Goal: Task Accomplishment & Management: Use online tool/utility

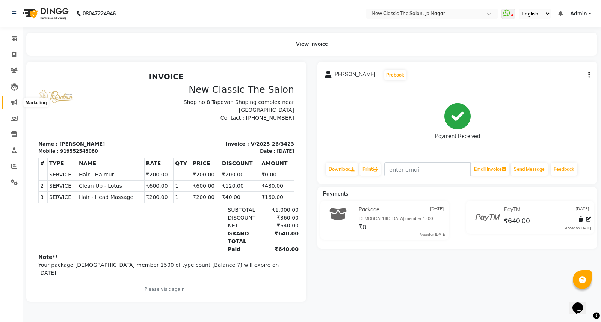
click at [13, 102] on icon at bounding box center [14, 103] width 6 height 6
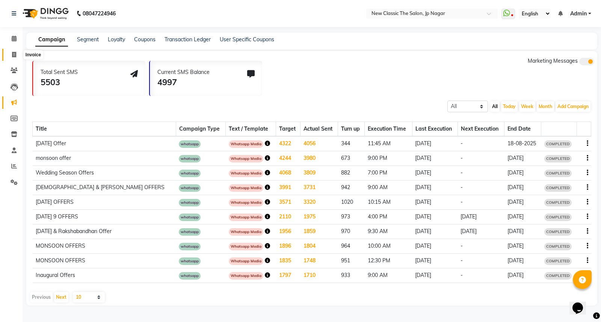
click at [14, 56] on icon at bounding box center [14, 55] width 4 height 6
select select "4678"
select select "service"
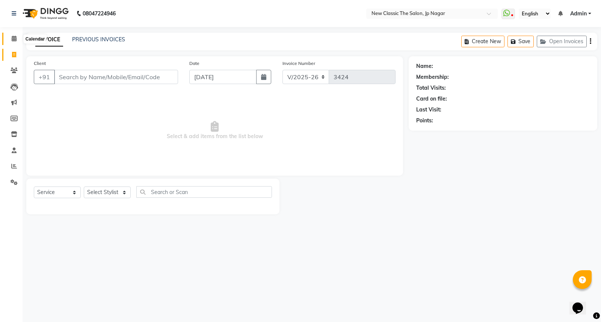
click at [13, 39] on icon at bounding box center [14, 39] width 5 height 6
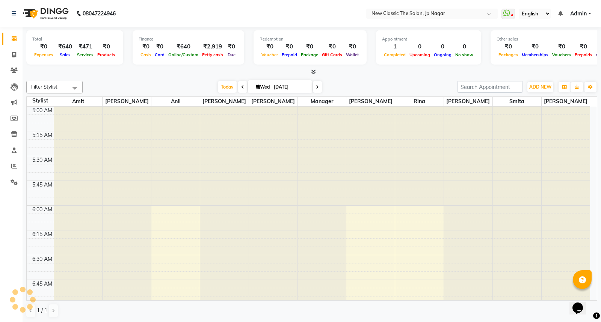
scroll to position [100, 0]
